Goal: Transaction & Acquisition: Purchase product/service

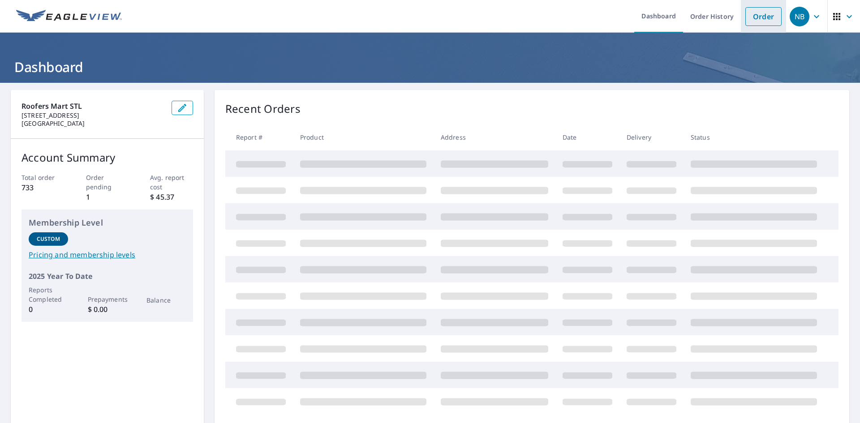
click at [760, 19] on link "Order" at bounding box center [763, 16] width 36 height 19
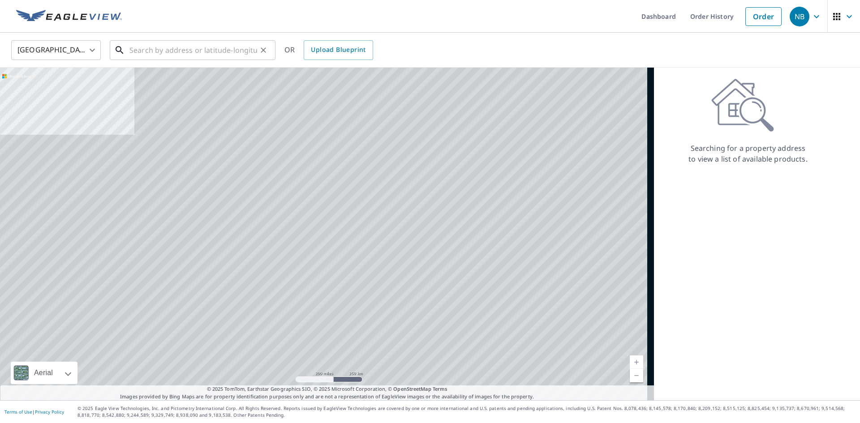
click at [186, 46] on input "text" at bounding box center [193, 50] width 128 height 25
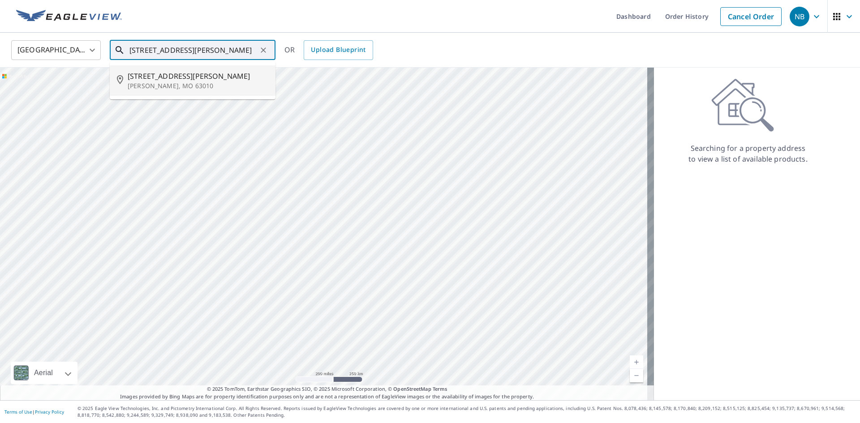
click at [154, 81] on span "[STREET_ADDRESS][PERSON_NAME]" at bounding box center [198, 76] width 141 height 11
type input "[STREET_ADDRESS][PERSON_NAME][PERSON_NAME]"
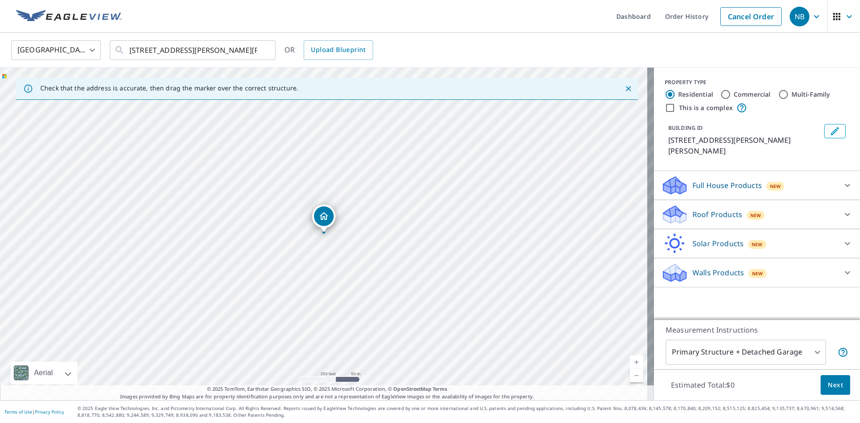
click at [734, 180] on p "Full House Products" at bounding box center [726, 185] width 69 height 11
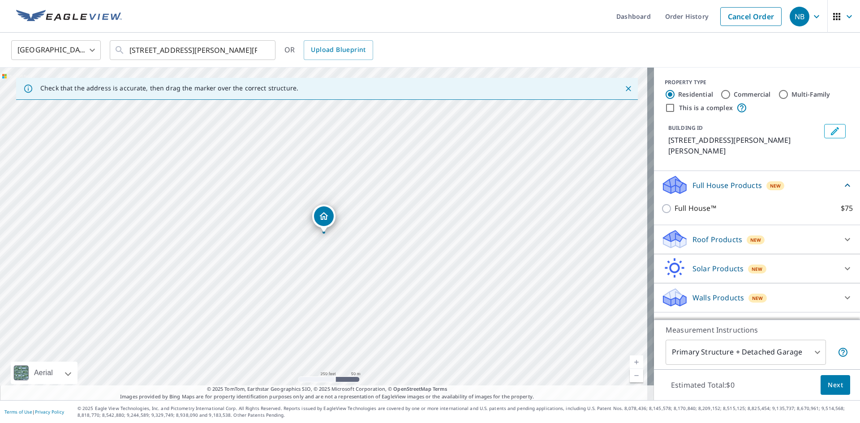
click at [734, 180] on p "Full House Products" at bounding box center [726, 185] width 69 height 11
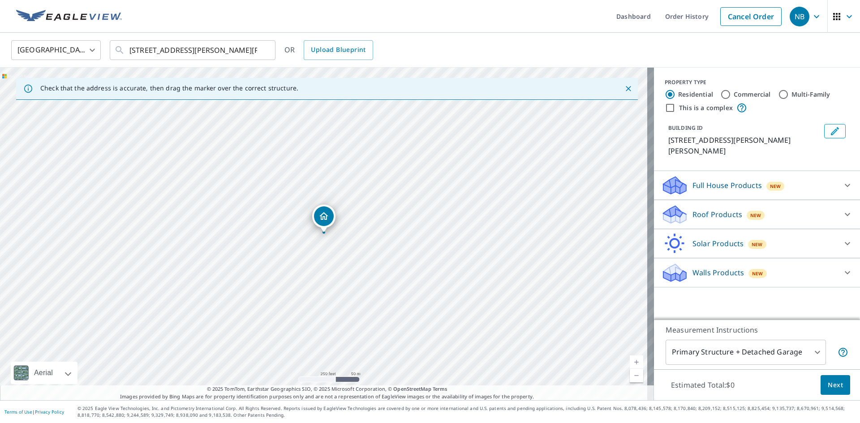
click at [721, 267] on p "Walls Products" at bounding box center [717, 272] width 51 height 11
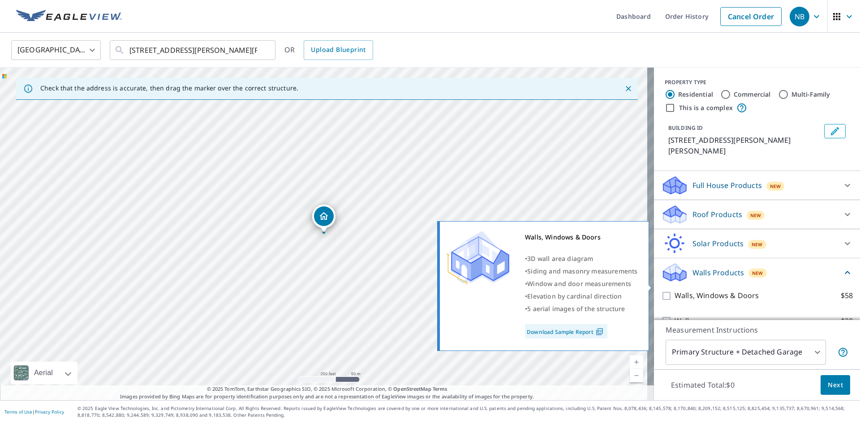
click at [718, 290] on p "Walls, Windows & Doors" at bounding box center [716, 295] width 84 height 11
click at [674, 291] on input "Walls, Windows & Doors $58" at bounding box center [667, 296] width 13 height 11
checkbox input "true"
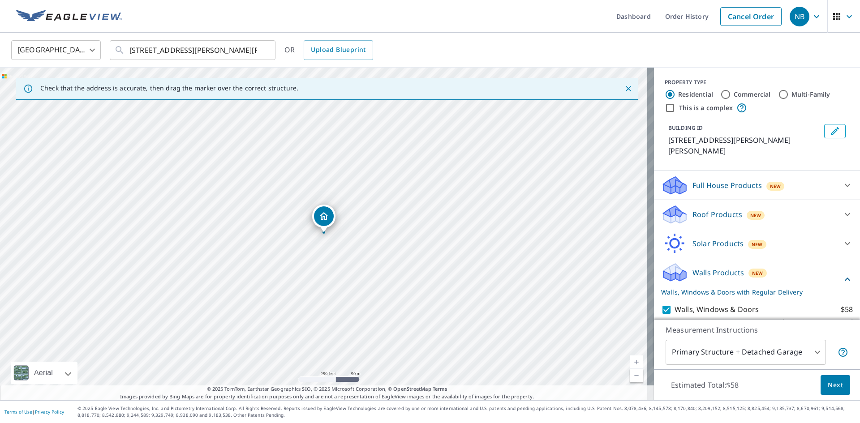
click at [828, 377] on button "Next" at bounding box center [835, 385] width 30 height 20
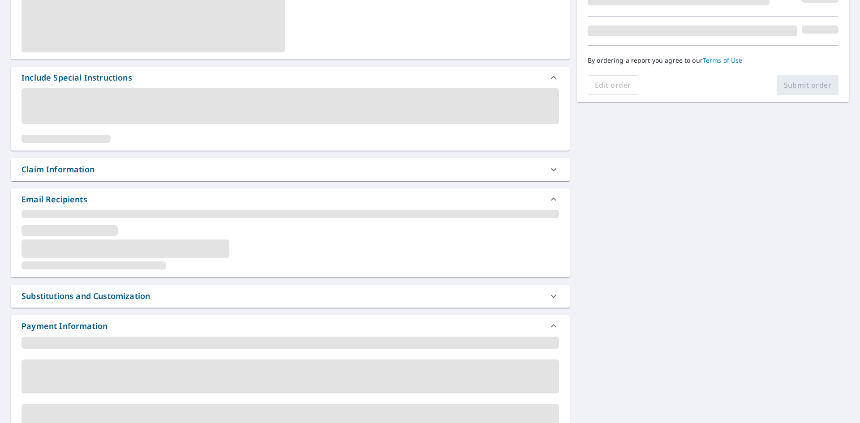
scroll to position [147, 0]
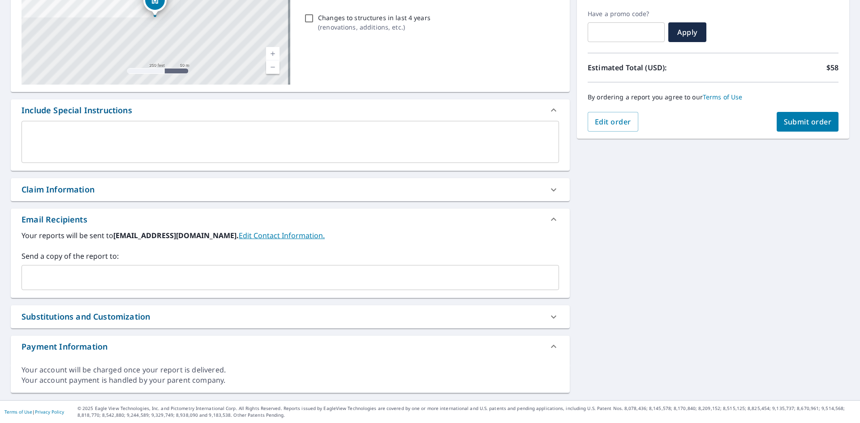
click at [528, 187] on div "Claim Information" at bounding box center [281, 190] width 521 height 12
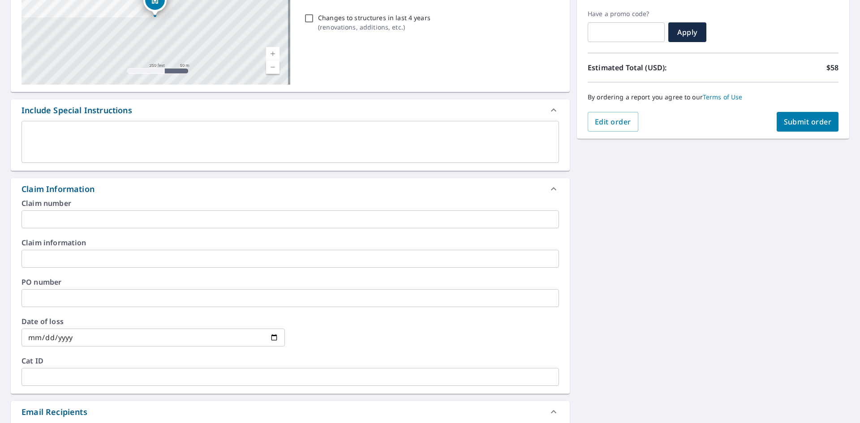
checkbox input "true"
click at [99, 216] on input "text" at bounding box center [289, 219] width 537 height 18
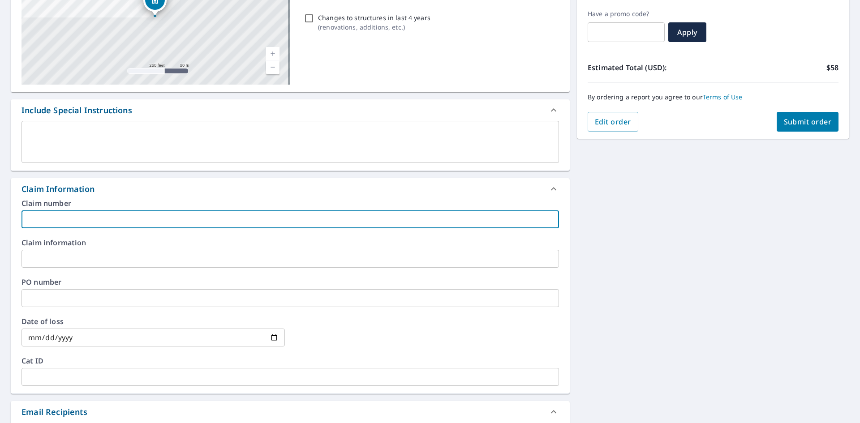
type input "j"
checkbox input "true"
type input "j"
checkbox input "true"
type input "[PERSON_NAME]"
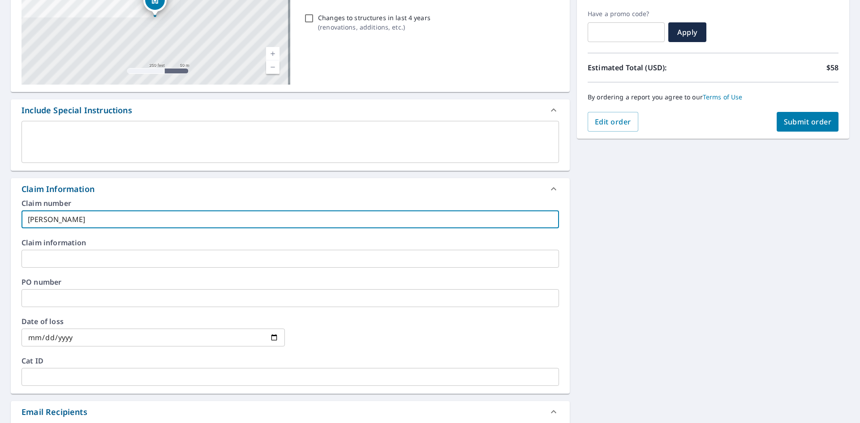
drag, startPoint x: 787, startPoint y: 110, endPoint x: 787, endPoint y: 115, distance: 5.4
click at [787, 111] on div "By ordering a report you agree to our Terms of Use" at bounding box center [713, 97] width 251 height 30
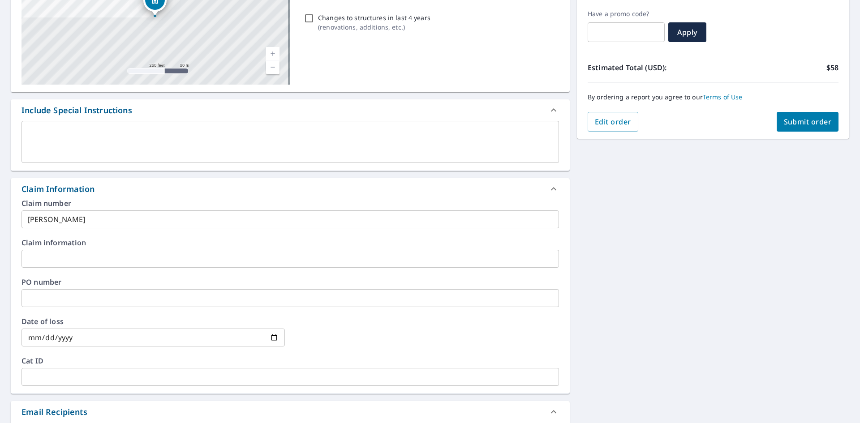
click at [786, 116] on button "Submit order" at bounding box center [808, 122] width 62 height 20
checkbox input "true"
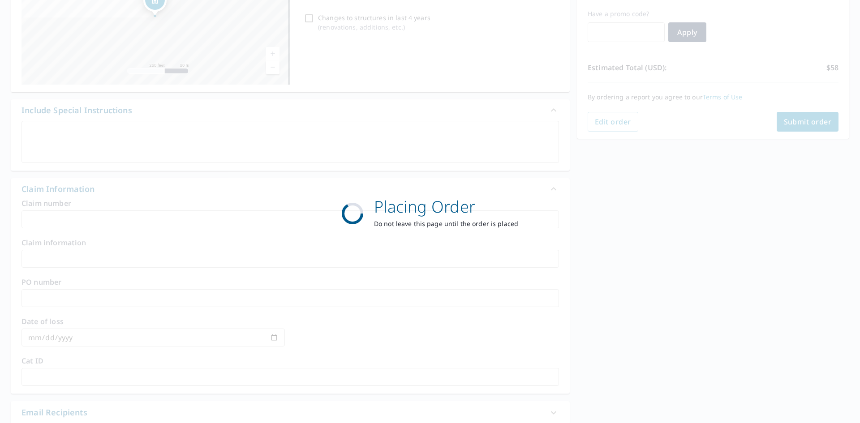
scroll to position [104, 0]
